Goal: Use online tool/utility: Utilize a website feature to perform a specific function

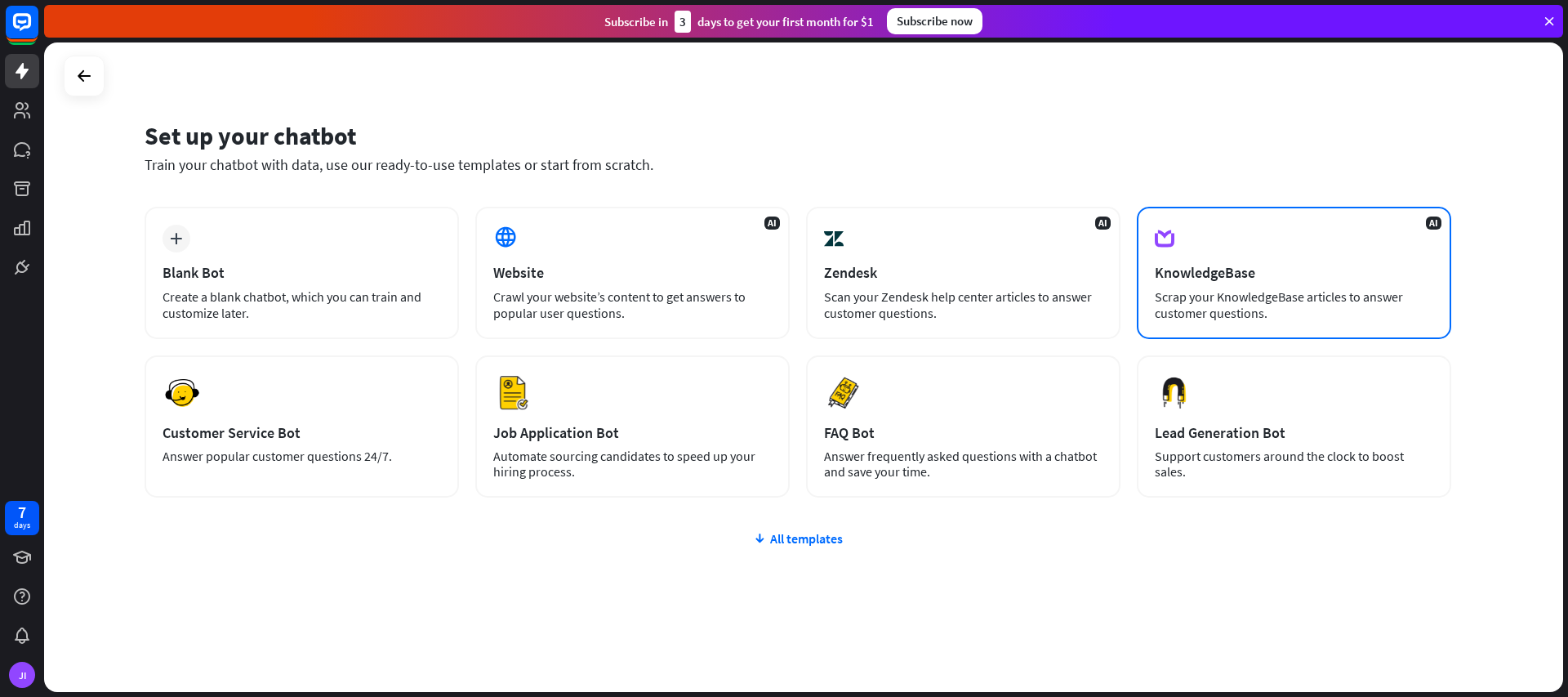
scroll to position [10, 0]
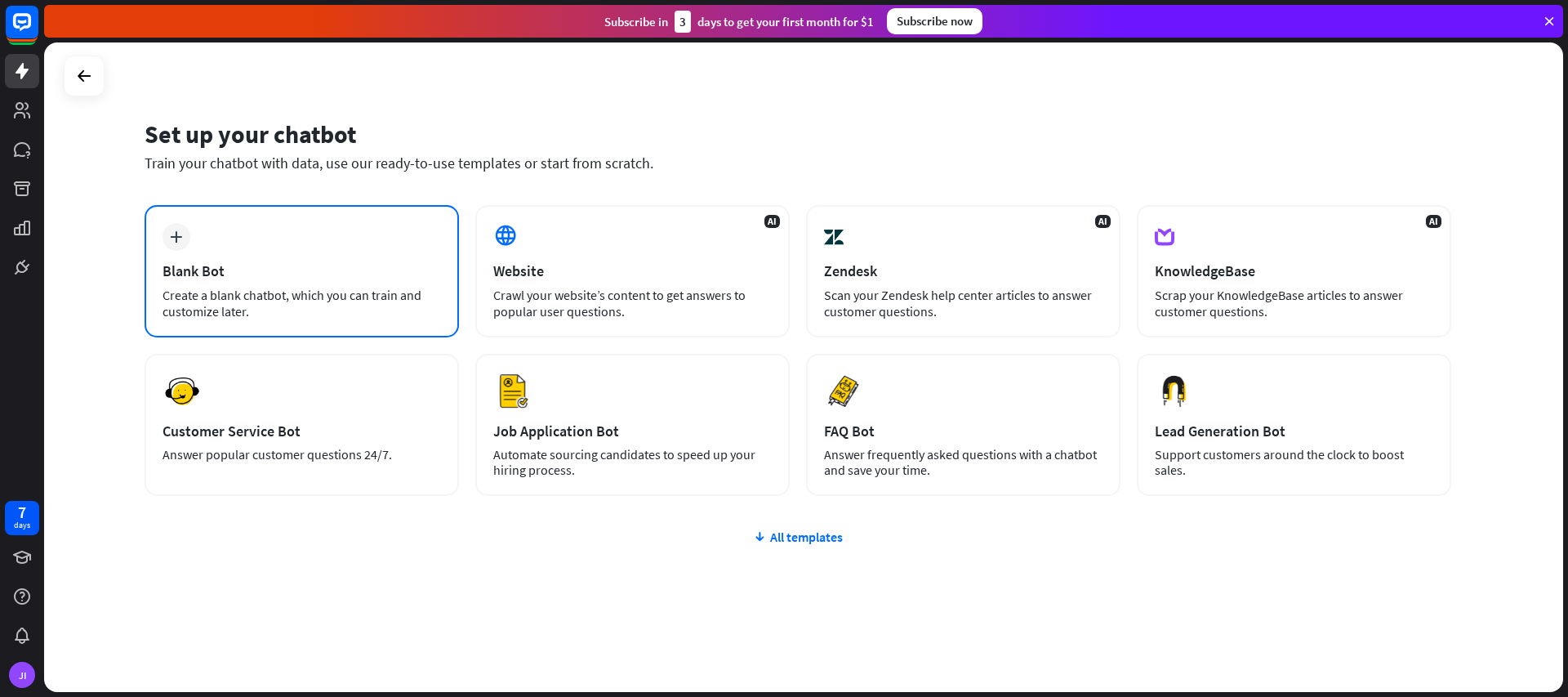
click at [224, 285] on div "plus Blank Bot Create a blank chatbot, which you can train and customize later." at bounding box center [302, 271] width 315 height 132
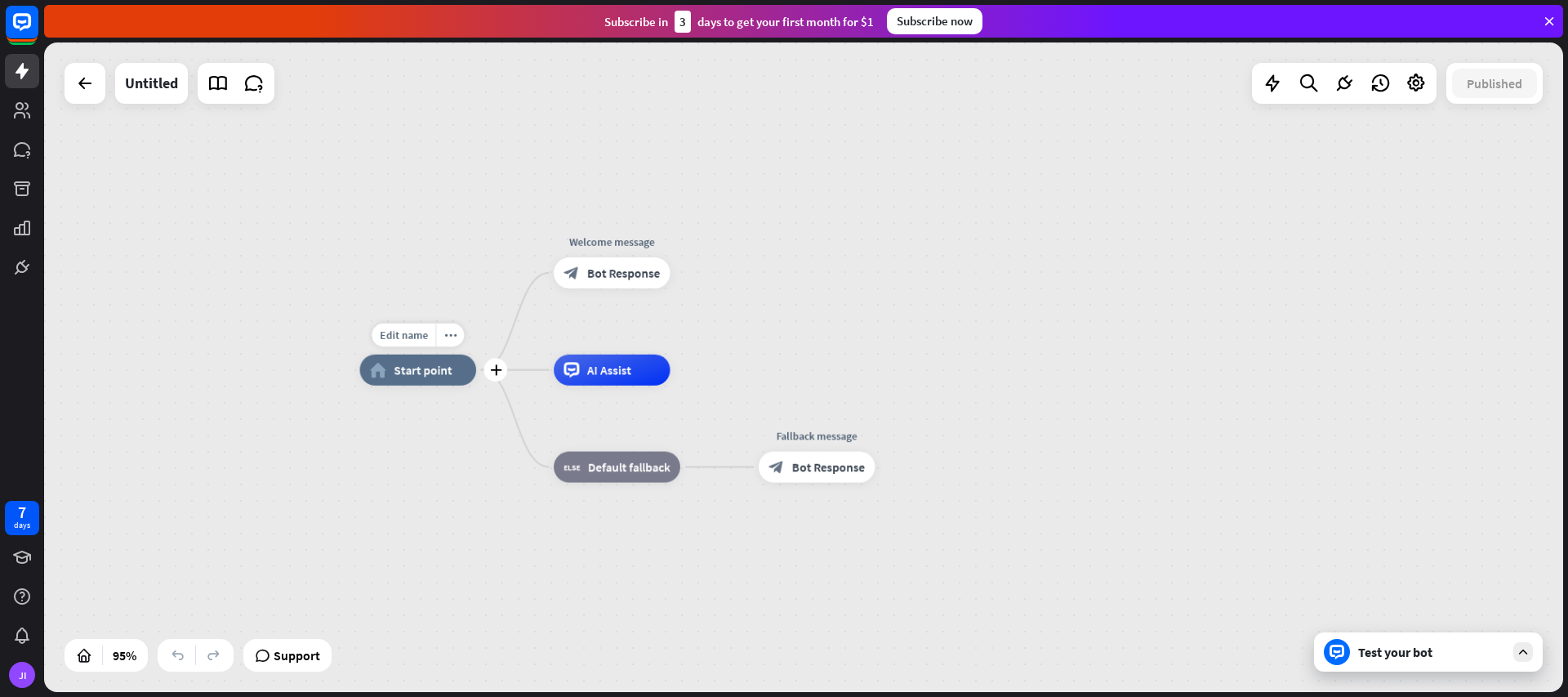
click at [419, 379] on div "home_2 Start point" at bounding box center [418, 370] width 117 height 31
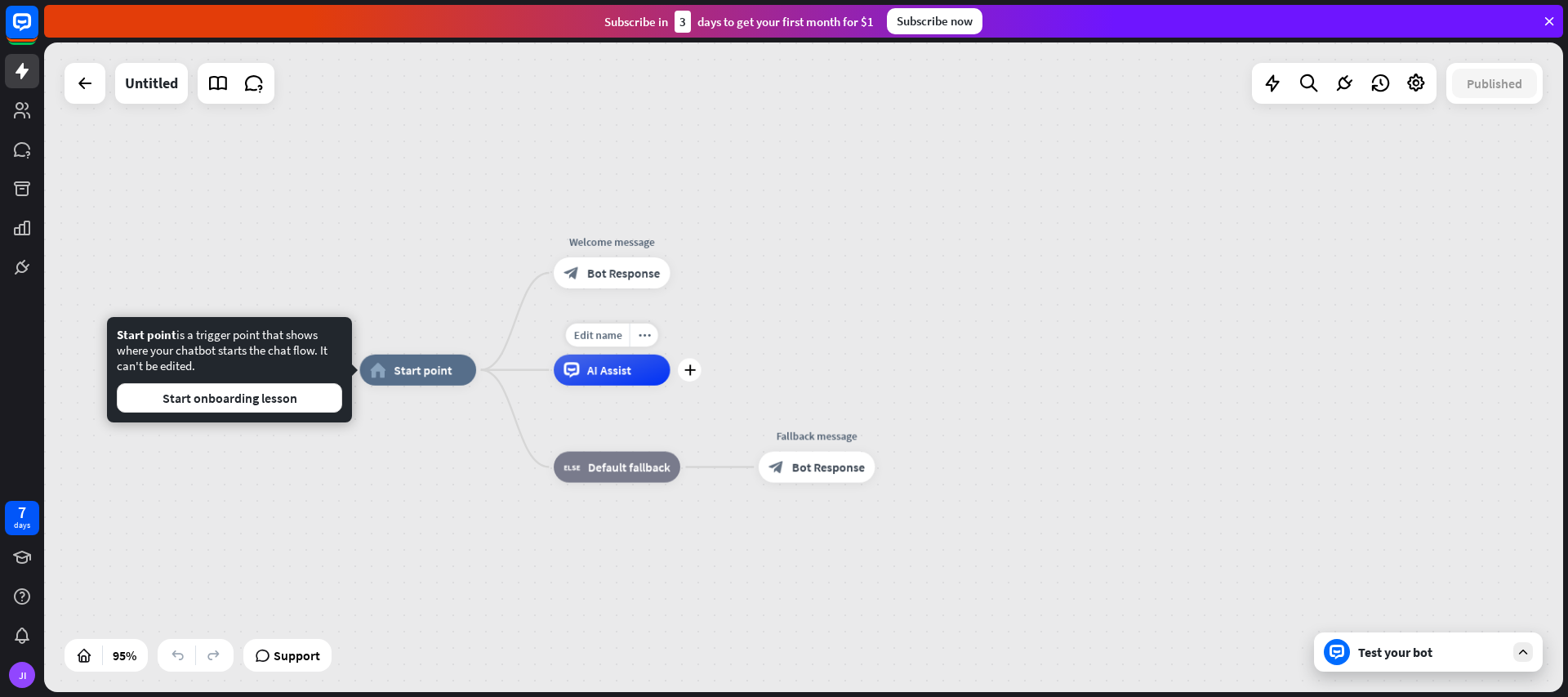
click at [607, 384] on div "AI Assist" at bounding box center [612, 370] width 117 height 31
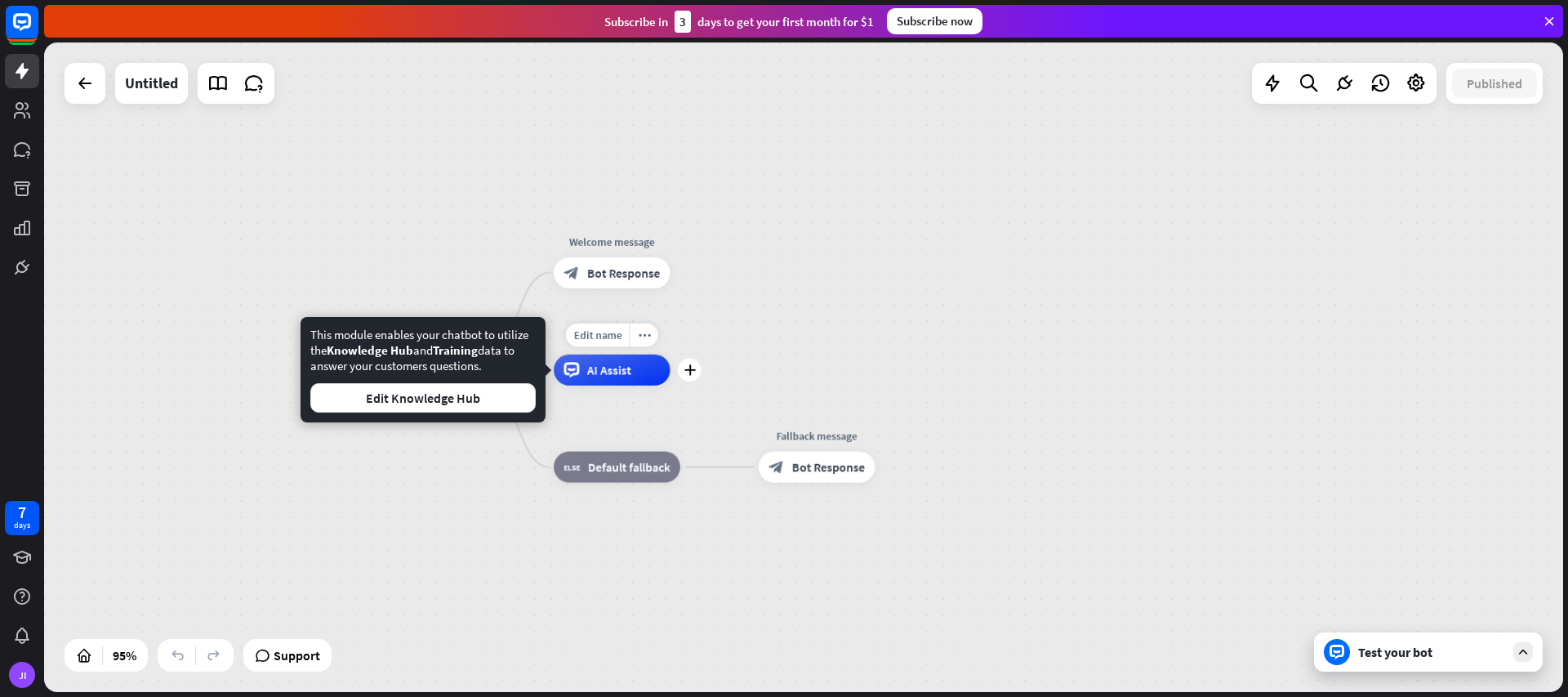
click at [610, 377] on span "AI Assist" at bounding box center [609, 369] width 44 height 15
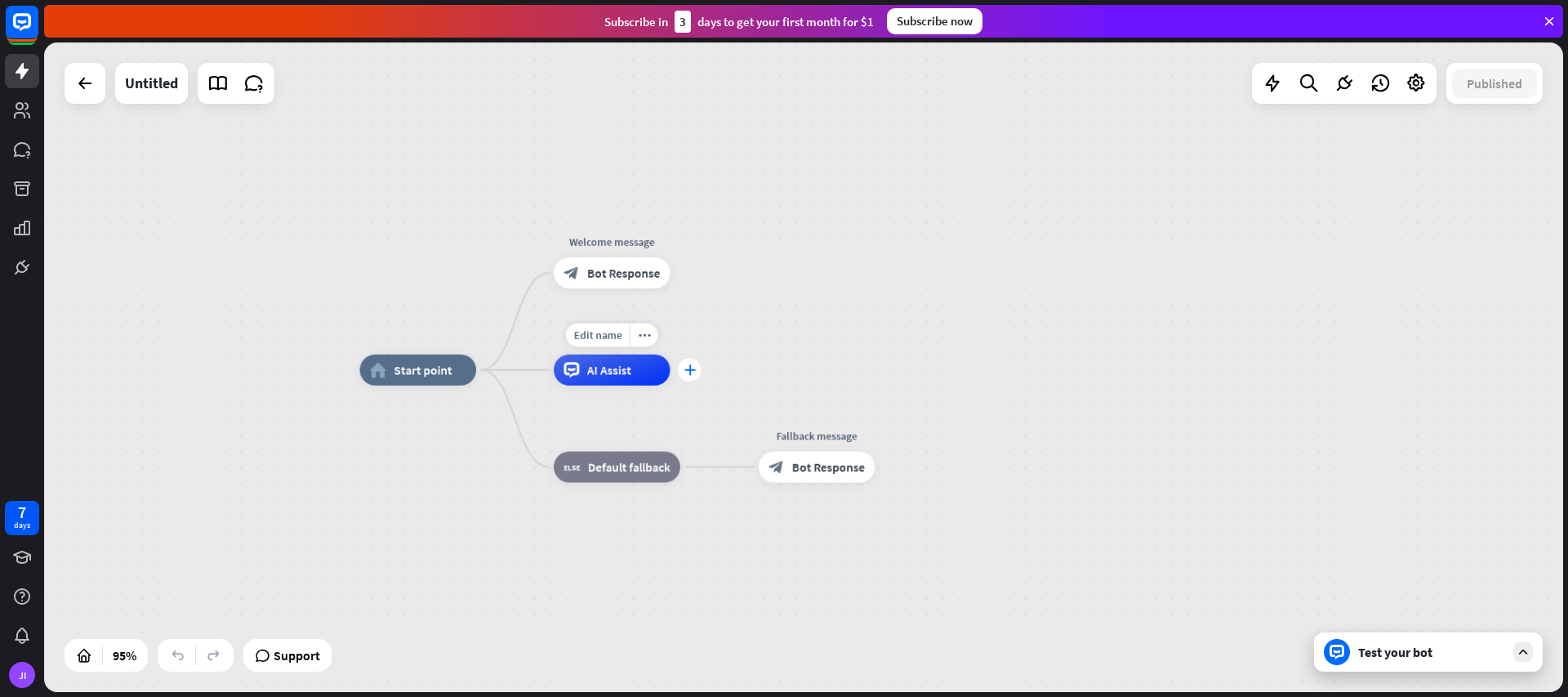
click at [690, 372] on icon "plus" at bounding box center [689, 370] width 12 height 11
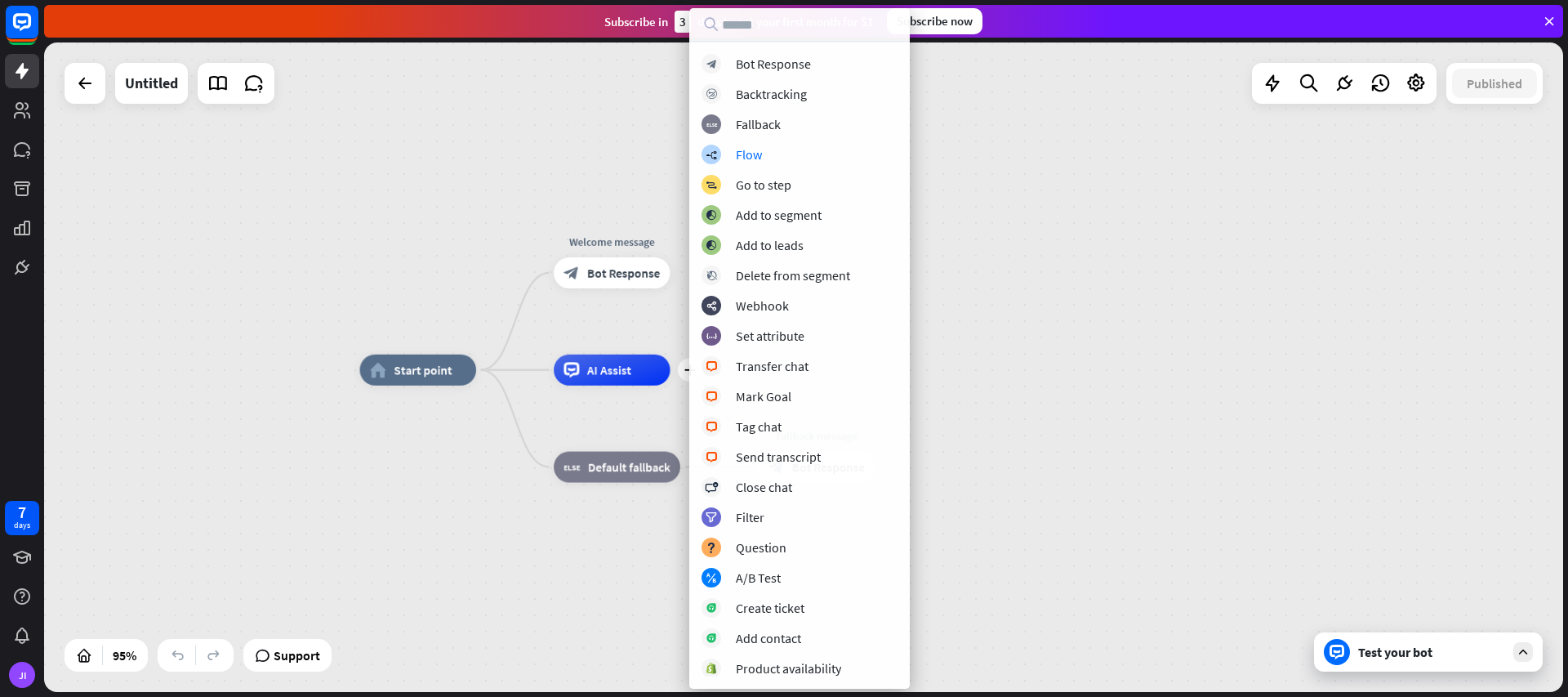
click at [343, 156] on div "home_2 Start point Welcome message block_bot_response Bot Response plus AI Assi…" at bounding box center [803, 367] width 1519 height 650
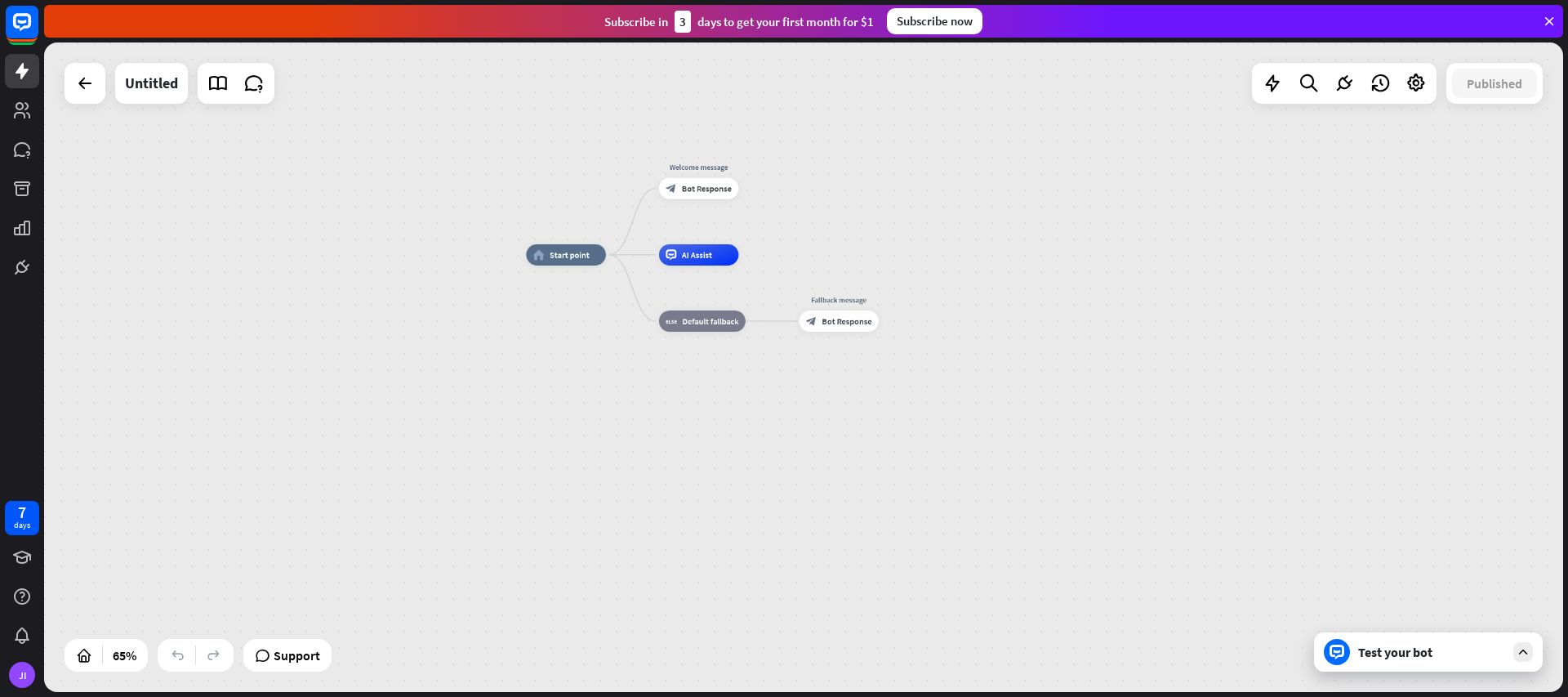
click at [1396, 660] on div "Test your bot" at bounding box center [1428, 652] width 229 height 39
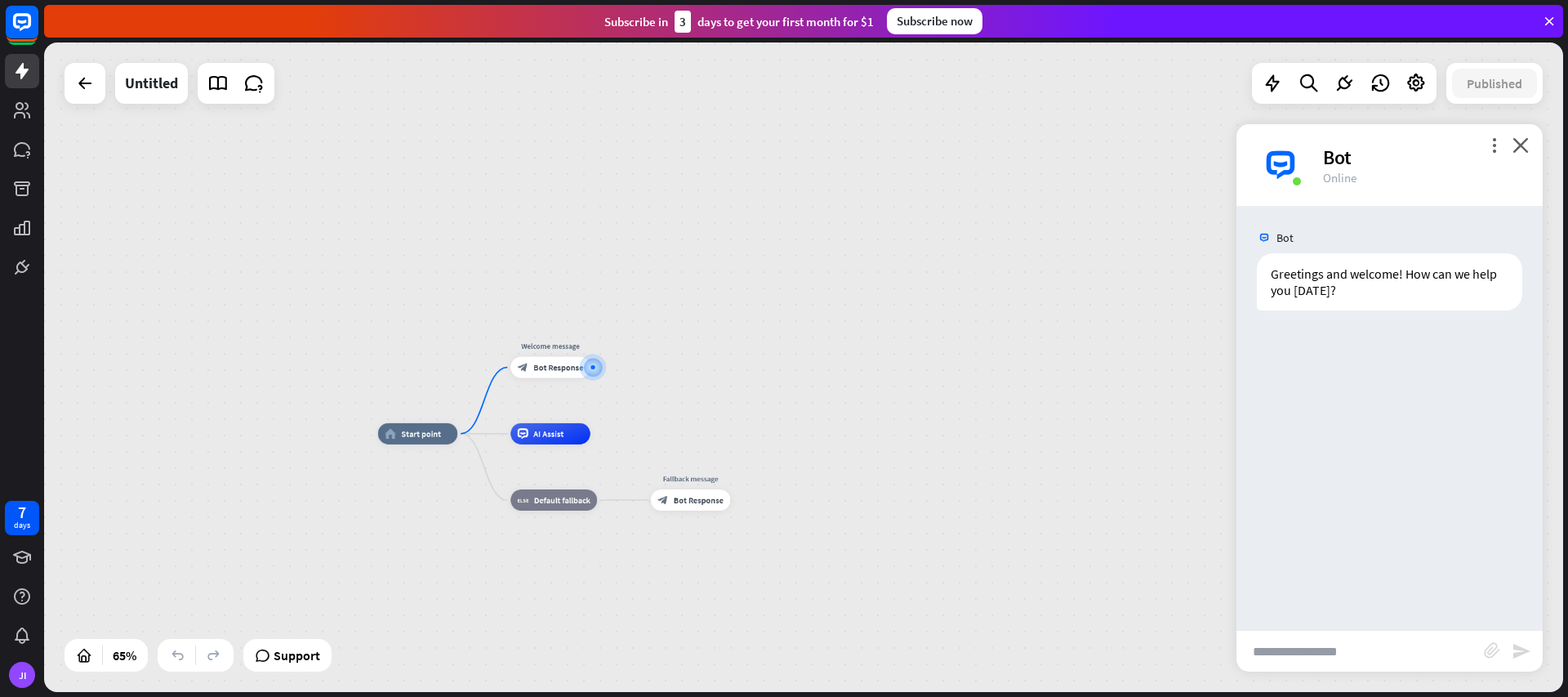
click at [1307, 650] on input "text" at bounding box center [1360, 651] width 248 height 41
type input "*"
type input "**********"
click at [1517, 646] on icon "send" at bounding box center [1522, 651] width 20 height 20
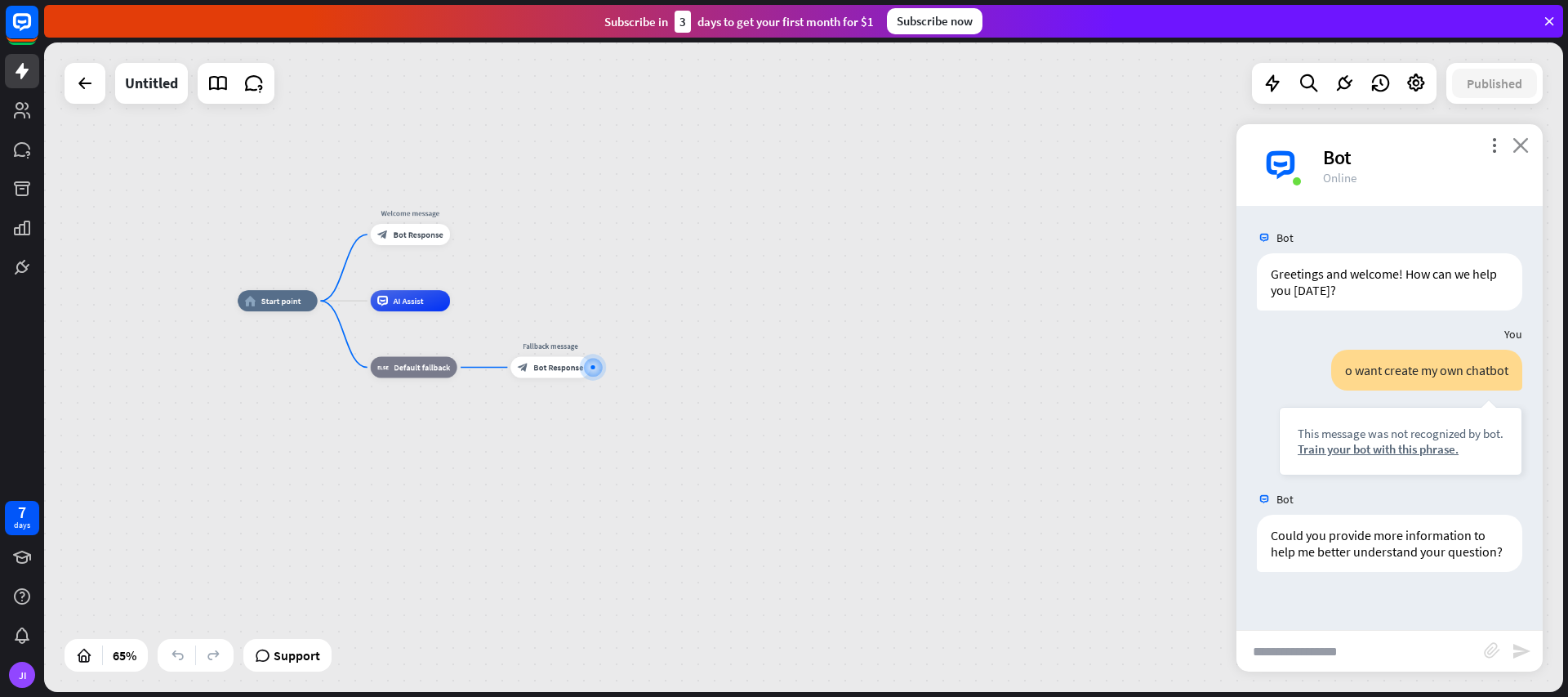
click at [1526, 146] on icon "close" at bounding box center [1521, 145] width 16 height 15
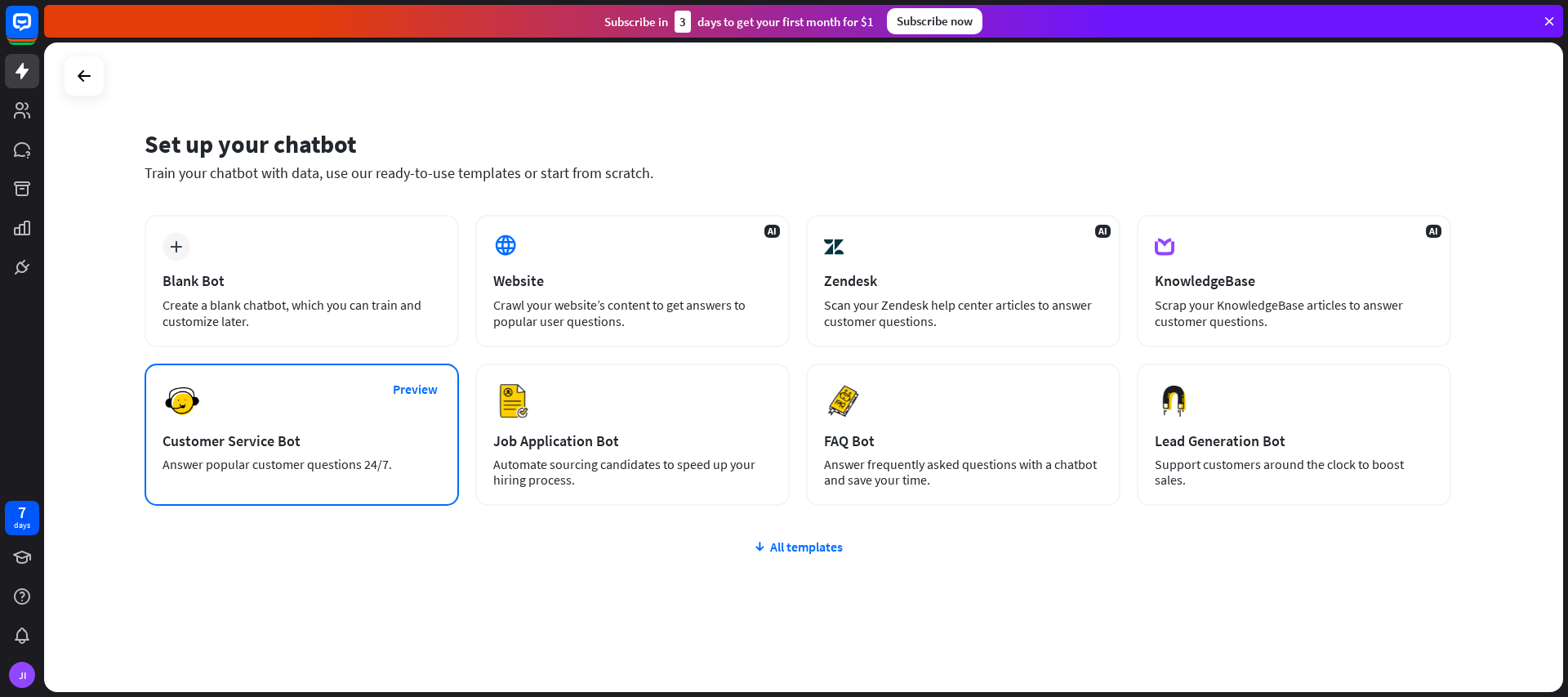
click at [265, 448] on div "Customer Service Bot" at bounding box center [302, 440] width 278 height 19
